Goal: Complete application form

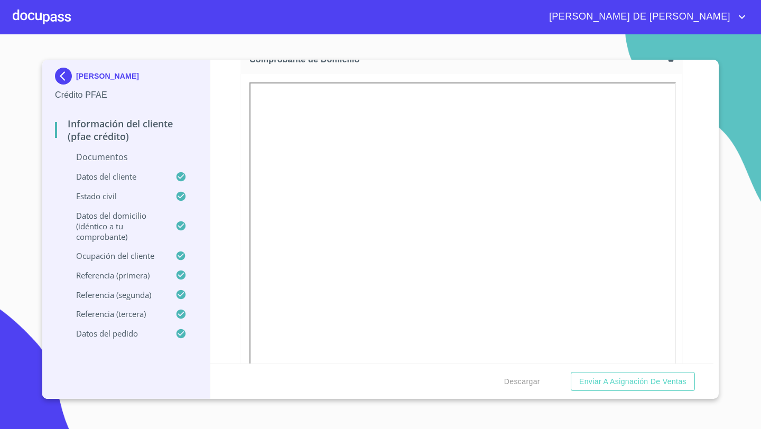
scroll to position [615, 0]
click at [60, 17] on div at bounding box center [42, 17] width 58 height 34
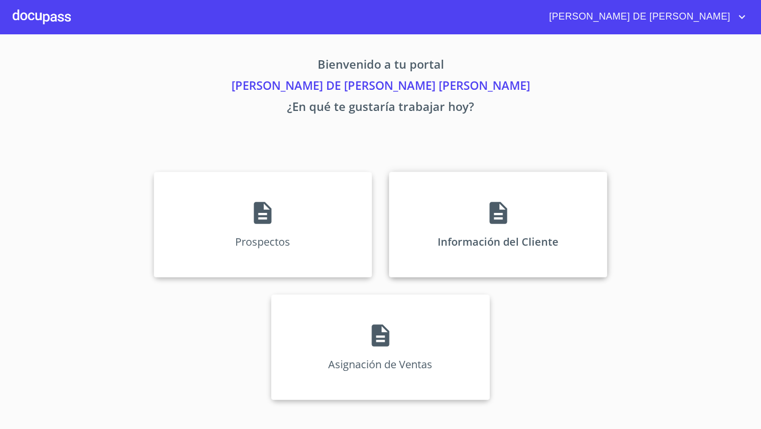
click at [458, 218] on div "Información del Cliente" at bounding box center [498, 225] width 218 height 106
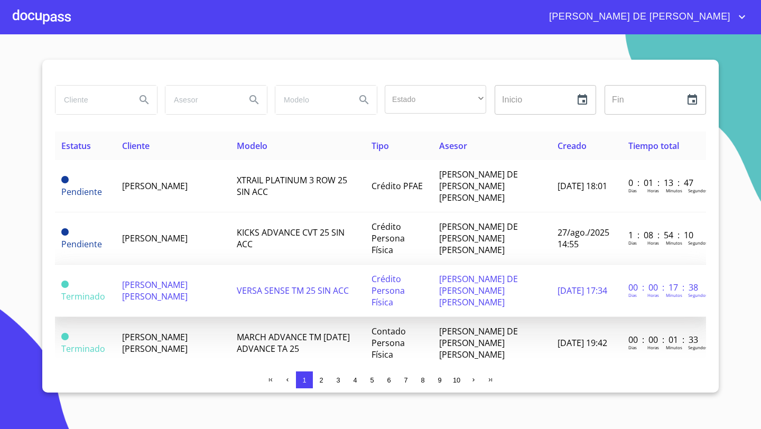
click at [167, 279] on span "[PERSON_NAME] [PERSON_NAME]" at bounding box center [154, 290] width 65 height 23
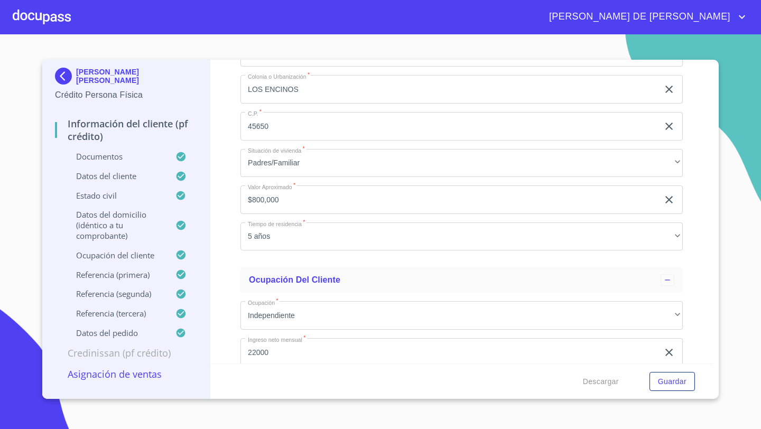
scroll to position [3654, 0]
drag, startPoint x: 334, startPoint y: 273, endPoint x: 245, endPoint y: 274, distance: 89.8
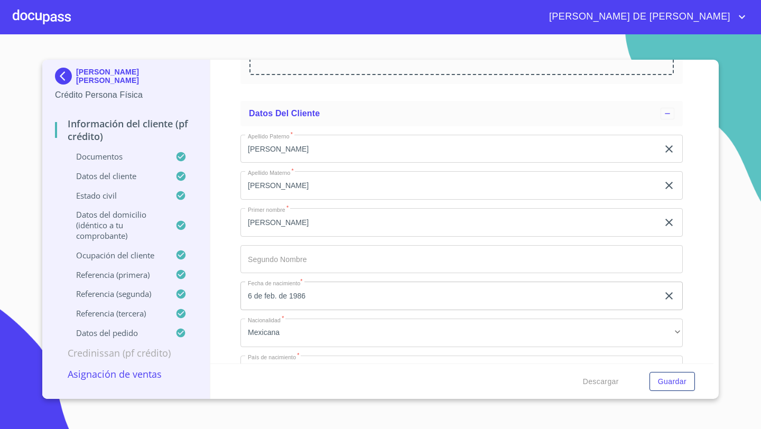
scroll to position [2768, 0]
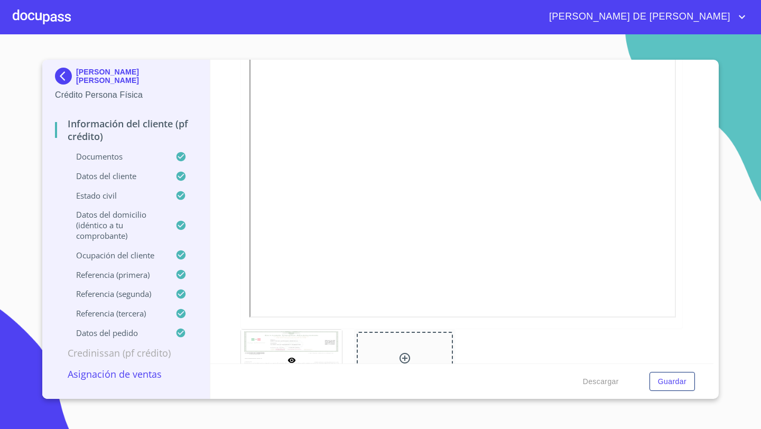
scroll to position [2233, 0]
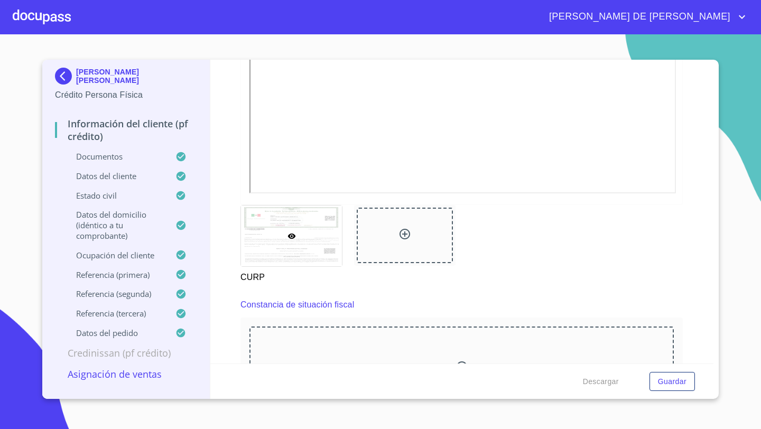
scroll to position [2460, 0]
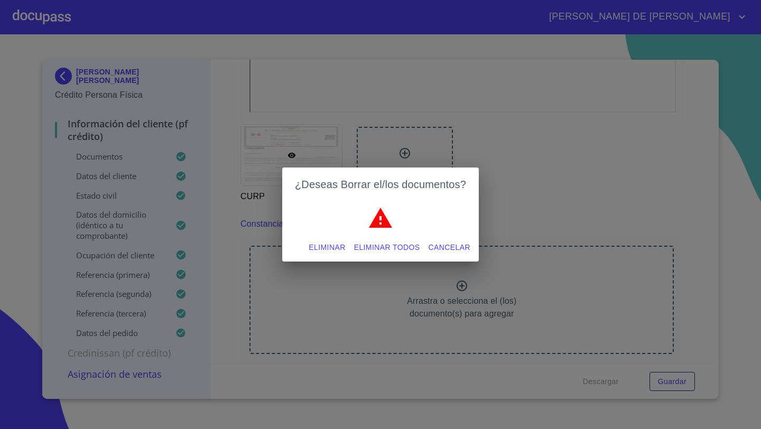
click at [318, 245] on span "Eliminar" at bounding box center [326, 247] width 36 height 13
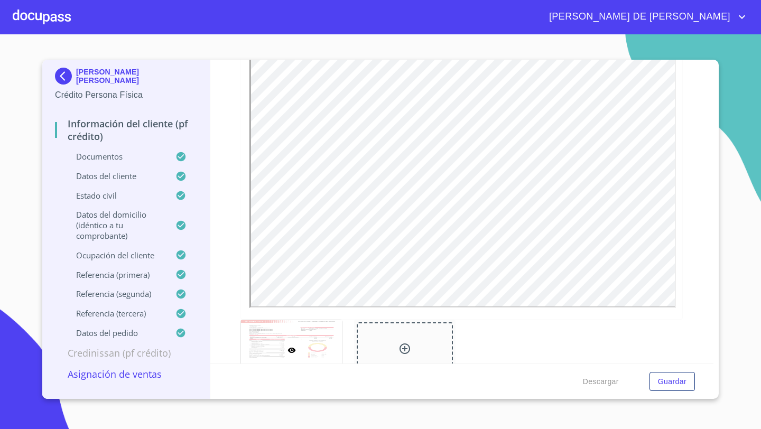
scroll to position [1743, 0]
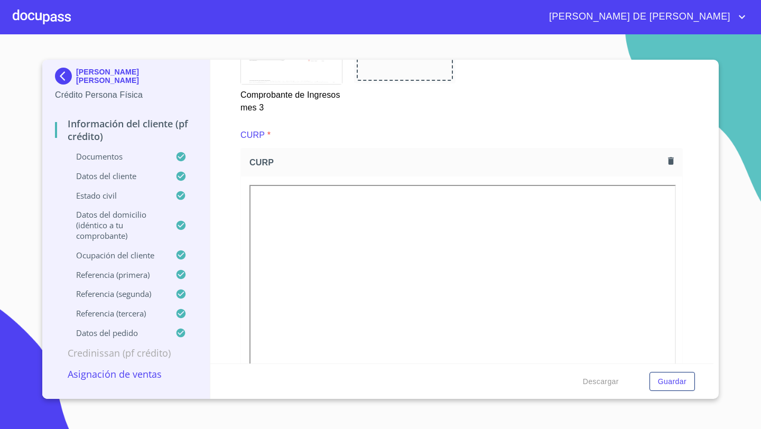
scroll to position [2172, 0]
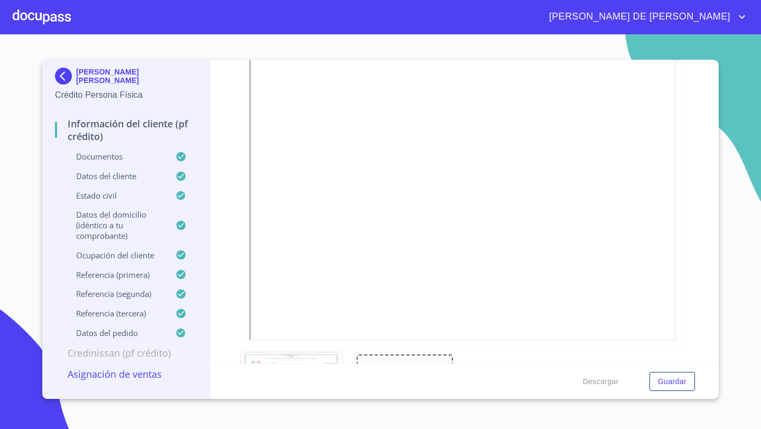
scroll to position [2240, 0]
click at [676, 377] on span "Guardar" at bounding box center [672, 381] width 29 height 13
